Goal: Find specific page/section

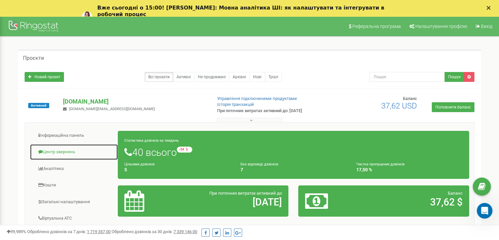
click at [62, 147] on link "Центр звернень" at bounding box center [74, 152] width 88 height 16
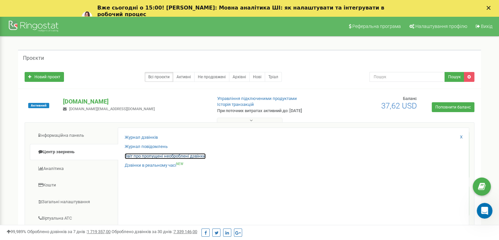
click at [149, 154] on link "Звіт про пропущені необроблені дзвінки" at bounding box center [165, 156] width 81 height 6
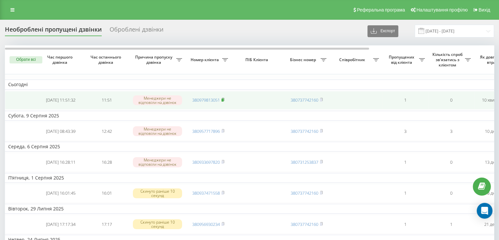
click at [222, 99] on icon at bounding box center [223, 99] width 3 height 4
